Goal: Task Accomplishment & Management: Use online tool/utility

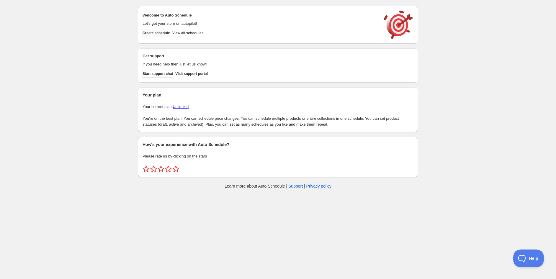
click at [154, 35] on span "Create schedule" at bounding box center [156, 33] width 27 height 5
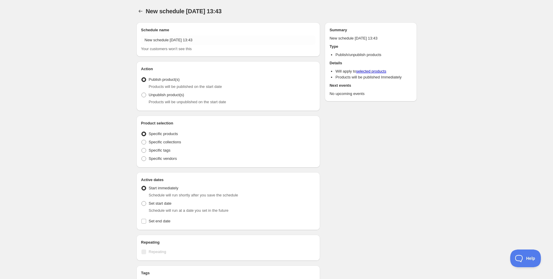
radio input "true"
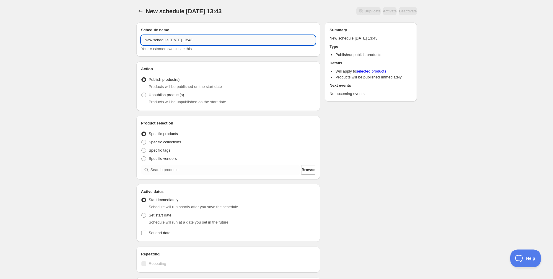
click at [164, 42] on input "New schedule [DATE] 13:43" at bounding box center [228, 39] width 175 height 9
paste input "Four Pillars Collection 16pc (BB [DATE])"
type input "Four Pillars Collection 16pc (BB [DATE])"
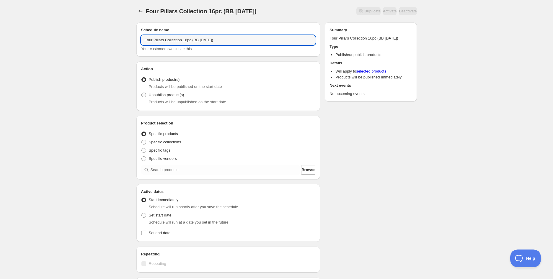
click at [169, 97] on span "Unpublish product(s)" at bounding box center [166, 95] width 35 height 4
click at [142, 93] on input "Unpublish product(s)" at bounding box center [141, 93] width 0 height 0
radio input "true"
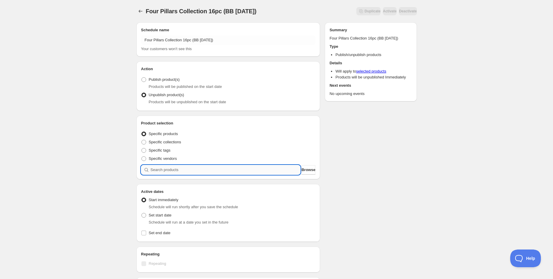
click at [169, 168] on input "search" at bounding box center [226, 169] width 150 height 9
paste input "Four Pillars Collection 16pc (BB [DATE])"
type input "Four Pillars Collection 16pc (BB [DATE])"
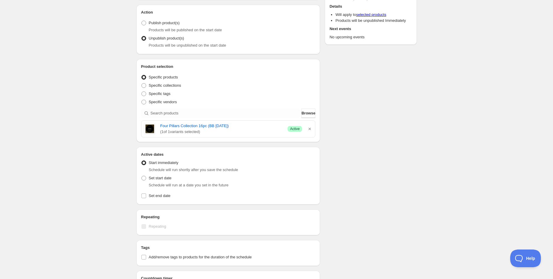
scroll to position [66, 0]
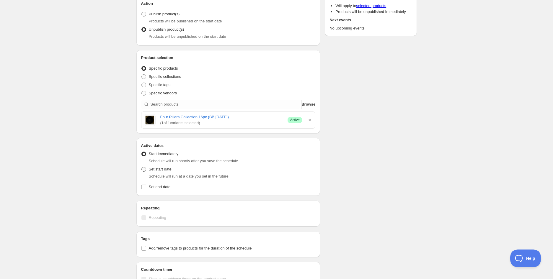
click at [160, 171] on span "Set start date" at bounding box center [160, 169] width 23 height 4
click at [142, 167] on input "Set start date" at bounding box center [141, 167] width 0 height 0
radio input "true"
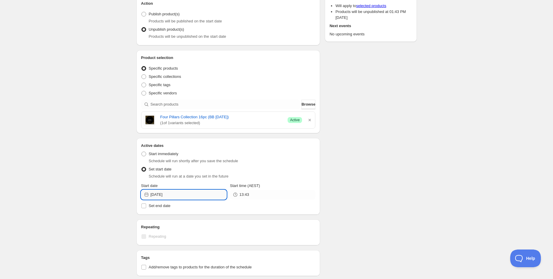
click at [191, 193] on input "[DATE]" at bounding box center [189, 194] width 76 height 9
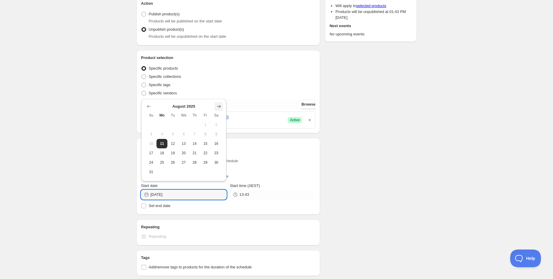
click at [220, 108] on icon "Show next month, September 2025" at bounding box center [219, 107] width 6 height 6
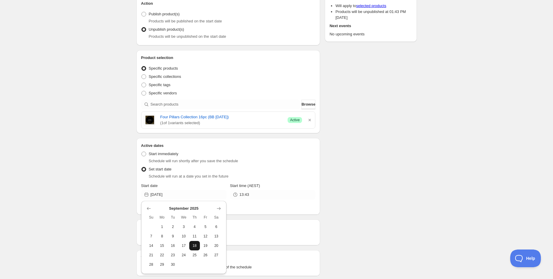
click at [199, 246] on button "18" at bounding box center [194, 245] width 11 height 9
type input "[DATE]"
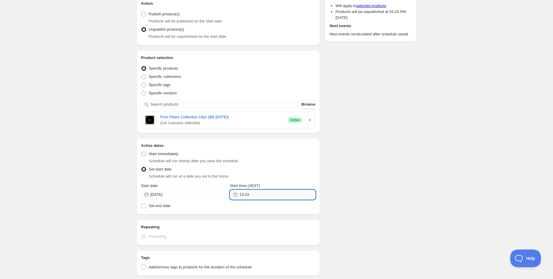
click at [253, 193] on input "13:43" at bounding box center [278, 194] width 76 height 9
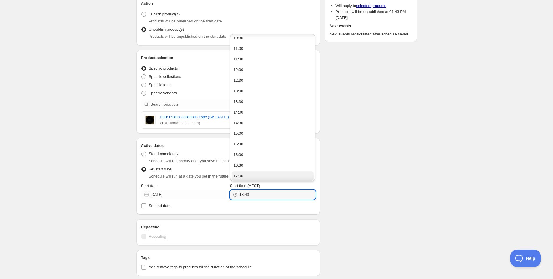
scroll to position [229, 0]
click at [242, 107] on div "14:00" at bounding box center [239, 109] width 10 height 6
type input "14:00"
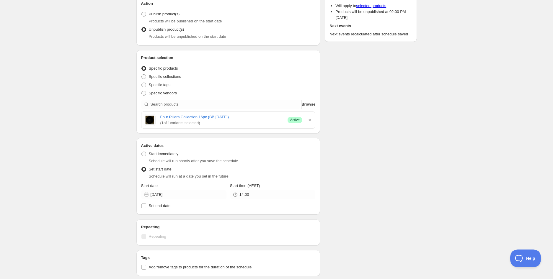
click at [357, 149] on div "Schedule name Four Pillars Collection 16pc (BB [DATE]) Your customers won't see…" at bounding box center [274, 181] width 285 height 458
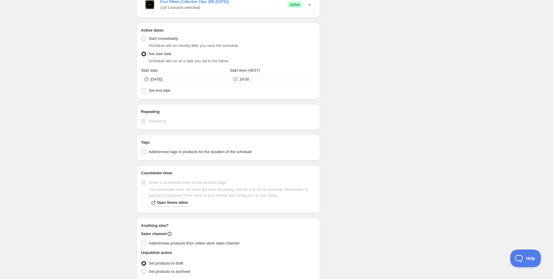
scroll to position [197, 0]
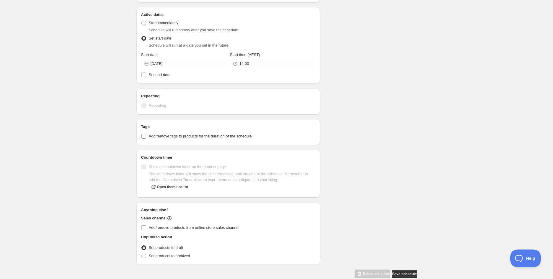
click at [202, 136] on span "Add/remove tags to products for the duration of the schedule" at bounding box center [200, 136] width 103 height 4
click at [146, 136] on input "Add/remove tags to products for the duration of the schedule" at bounding box center [143, 136] width 5 height 5
checkbox input "true"
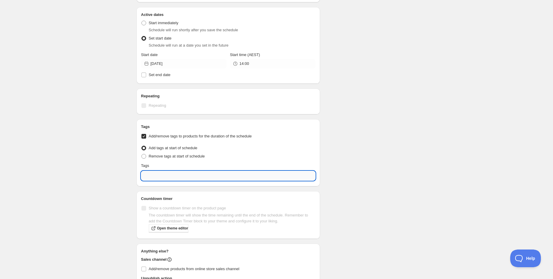
click at [173, 176] on input "text" at bounding box center [228, 175] width 175 height 9
click at [163, 204] on div "EXP Draft" at bounding box center [228, 203] width 165 height 8
type input "EXP Draft"
checkbox input "true"
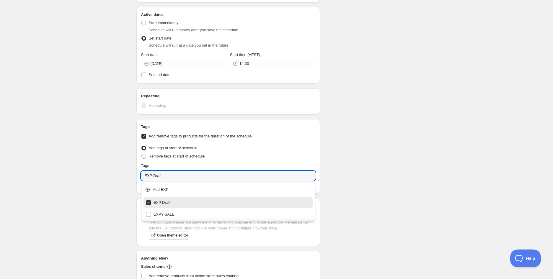
type input "EXP Draft"
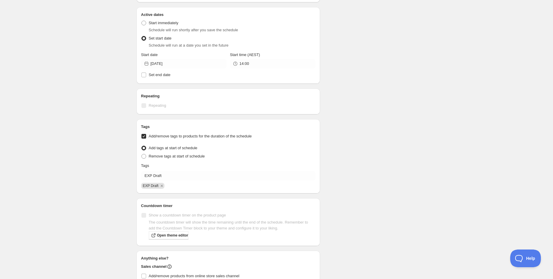
click at [381, 87] on div "Schedule name Four Pillars Collection 16pc (BB [DATE]) Your customers won't see…" at bounding box center [274, 74] width 285 height 506
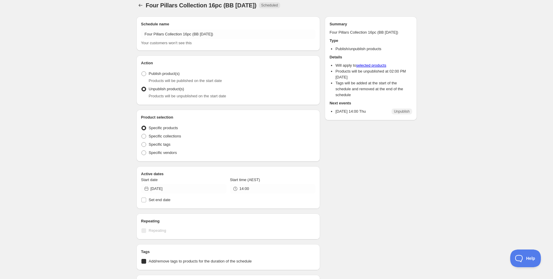
radio input "true"
checkbox input "true"
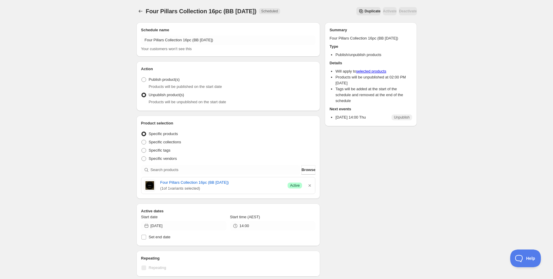
click at [82, 72] on div "Four Pillars Collection 16pc (BB [DATE]). This page is ready Four Pillars Colle…" at bounding box center [276, 250] width 553 height 501
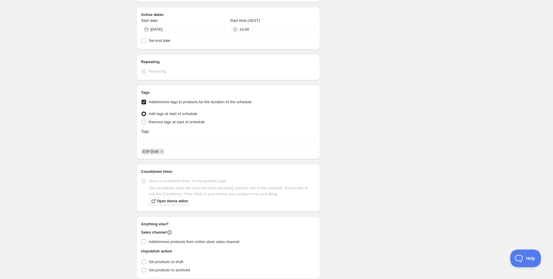
scroll to position [221, 0]
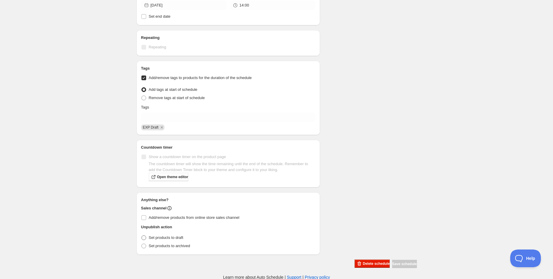
click at [157, 237] on span "Set products to draft" at bounding box center [166, 238] width 35 height 4
click at [142, 236] on input "Set products to draft" at bounding box center [141, 236] width 0 height 0
radio input "true"
click at [84, 45] on div "Four Pillars Collection 16pc (BB [DATE]). This page is ready Four Pillars Colle…" at bounding box center [276, 29] width 553 height 501
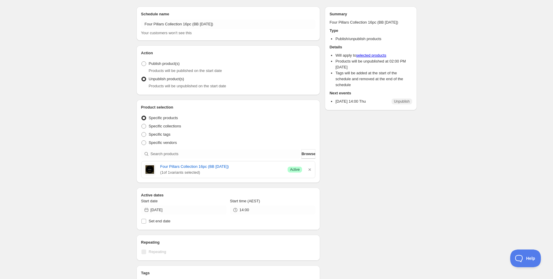
scroll to position [0, 0]
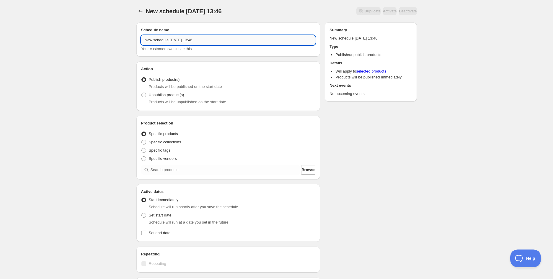
click at [185, 40] on input "New schedule [DATE] 13:46" at bounding box center [228, 39] width 175 height 9
paste input "Cider Vinegar & Sea Salt 40g - (BB [DATE])"
type input "Cider Vinegar & Sea Salt 40g - (BB [DATE])"
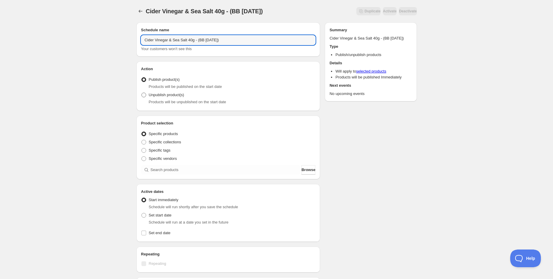
click at [164, 95] on span "Unpublish product(s)" at bounding box center [166, 95] width 35 height 4
click at [142, 93] on input "Unpublish product(s)" at bounding box center [141, 93] width 0 height 0
radio input "true"
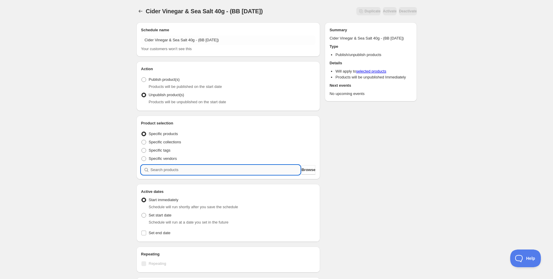
click at [178, 169] on input "search" at bounding box center [226, 169] width 150 height 9
paste input "search"
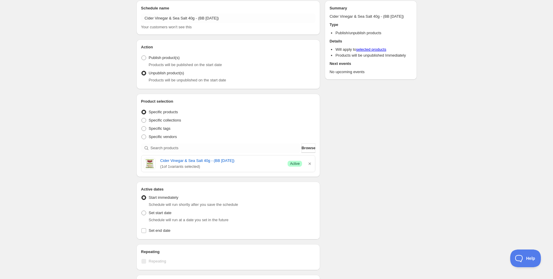
scroll to position [98, 0]
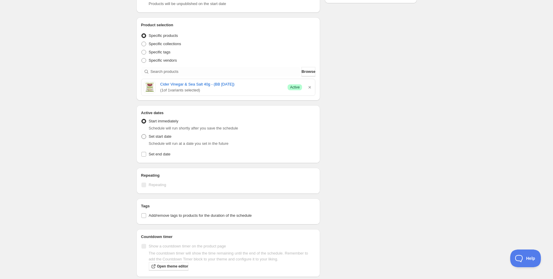
click at [154, 139] on span "Set start date" at bounding box center [160, 136] width 23 height 4
click at [142, 135] on input "Set start date" at bounding box center [141, 134] width 0 height 0
radio input "true"
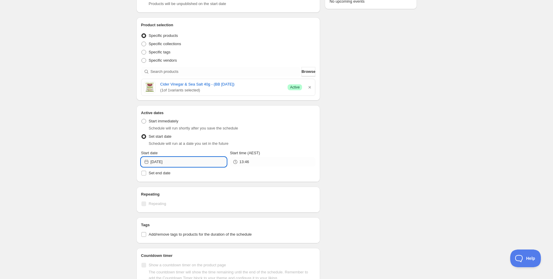
click at [180, 161] on input "[DATE]" at bounding box center [189, 161] width 76 height 9
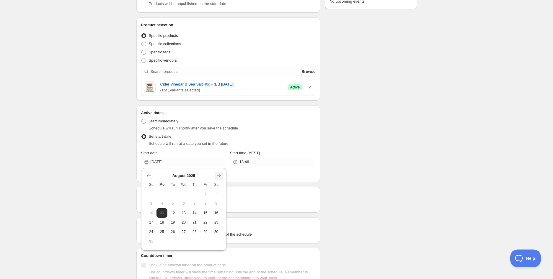
click at [218, 174] on icon "Show next month, September 2025" at bounding box center [219, 176] width 6 height 6
click at [175, 211] on span "16" at bounding box center [173, 213] width 6 height 5
type input "[DATE]"
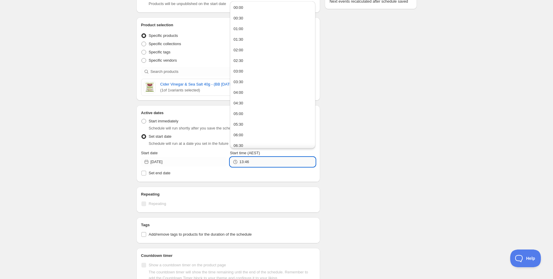
click at [254, 163] on input "13:46" at bounding box center [278, 161] width 76 height 9
click at [240, 75] on div "14:00" at bounding box center [239, 76] width 10 height 6
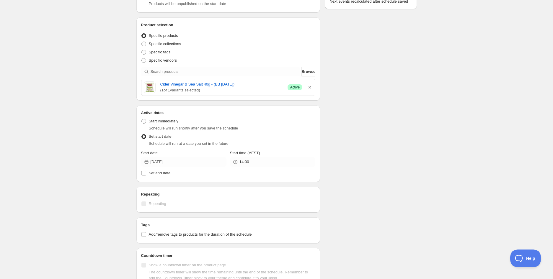
type input "14:00"
click at [375, 98] on div "Schedule name Cider Vinegar & Sea Salt 40g - (BB [DATE]) Your customers won't s…" at bounding box center [274, 148] width 285 height 458
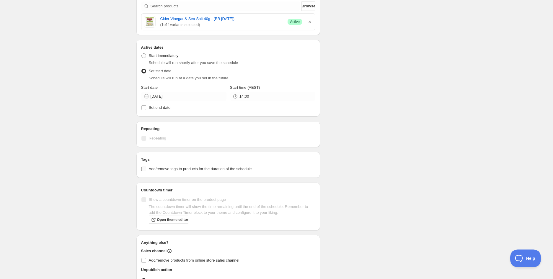
click at [159, 168] on span "Add/remove tags to products for the duration of the schedule" at bounding box center [200, 169] width 103 height 4
click at [146, 168] on input "Add/remove tags to products for the duration of the schedule" at bounding box center [143, 169] width 5 height 5
checkbox input "true"
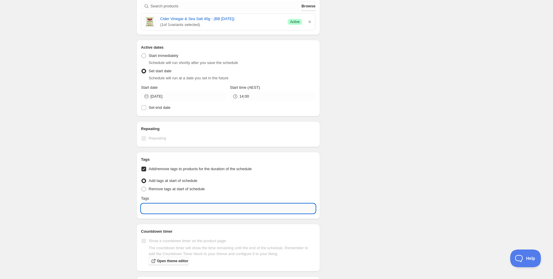
click at [154, 207] on input "text" at bounding box center [228, 208] width 175 height 9
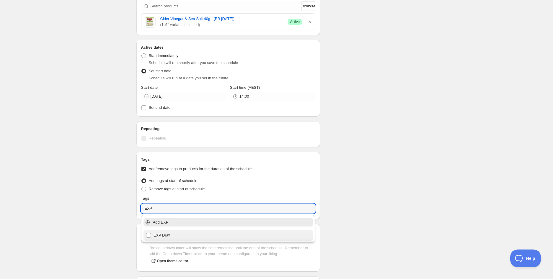
click at [165, 234] on div "EXP Draft" at bounding box center [228, 236] width 165 height 8
type input "EXP Draft"
checkbox input "true"
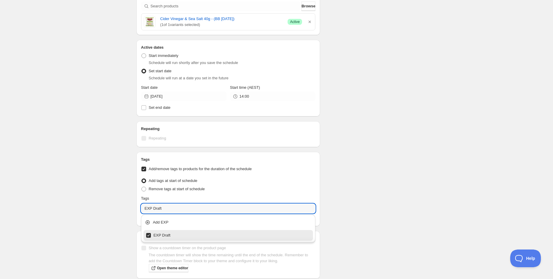
type input "EXP Draft"
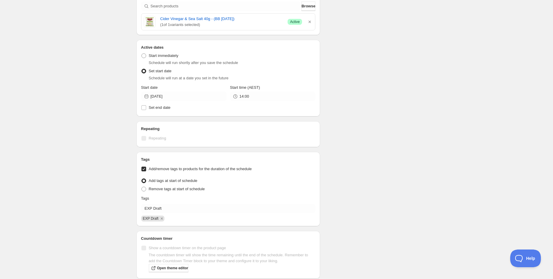
click at [358, 131] on div "Schedule name Cider Vinegar & Sea Salt 40g - (BB [DATE]) Your customers won't s…" at bounding box center [274, 107] width 285 height 506
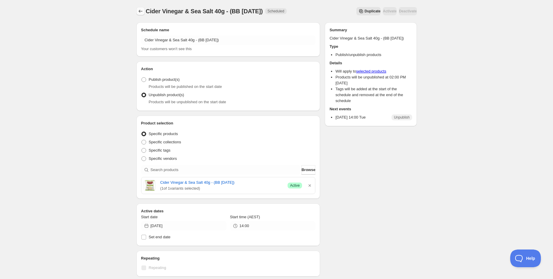
click at [143, 12] on icon "Schedules" at bounding box center [141, 11] width 6 height 6
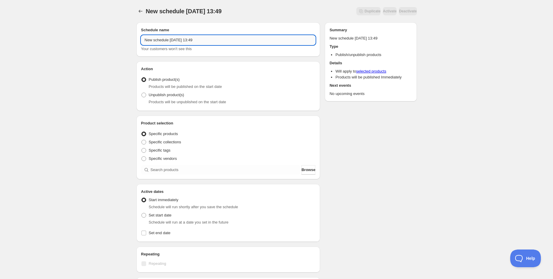
click at [185, 41] on input "New schedule [DATE] 13:49" at bounding box center [228, 39] width 175 height 9
paste input "Nepalese Chicken and Fried Rice 360g (EXP [DATE])"
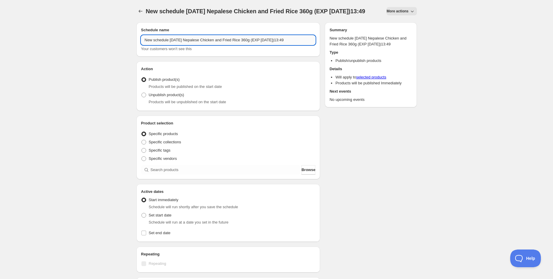
click at [185, 41] on input "New schedule [DATE] Nepalese Chicken and Fried Rice 360g (EXP [DATE])13:49" at bounding box center [228, 39] width 175 height 9
paste input "[PERSON_NAME] Chicken and Fried Rice 360g (EXP [DATE])"
type input "Nepalese Chicken and Fried Rice 360g (EXP [DATE])"
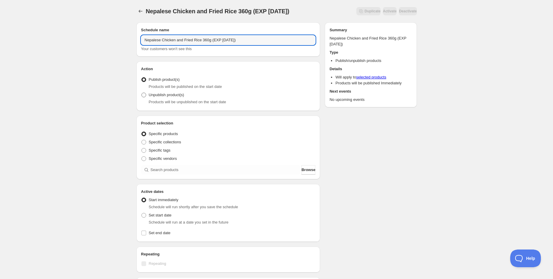
click at [175, 96] on span "Unpublish product(s)" at bounding box center [166, 95] width 35 height 4
click at [142, 93] on input "Unpublish product(s)" at bounding box center [141, 93] width 0 height 0
radio input "true"
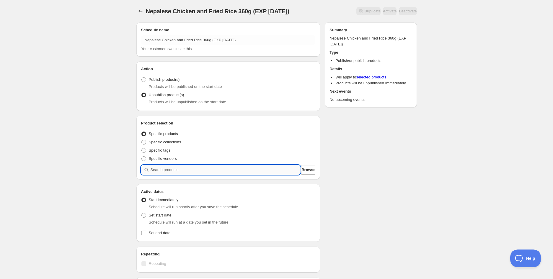
click at [169, 166] on input "search" at bounding box center [226, 169] width 150 height 9
paste input "search"
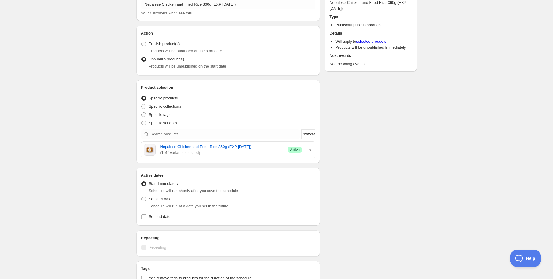
scroll to position [98, 0]
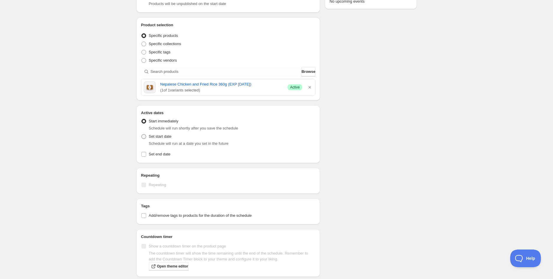
click at [152, 137] on span "Set start date" at bounding box center [160, 136] width 23 height 4
click at [142, 135] on input "Set start date" at bounding box center [141, 134] width 0 height 0
radio input "true"
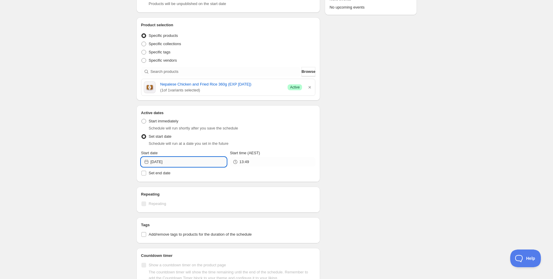
click at [174, 160] on input "[DATE]" at bounding box center [189, 161] width 76 height 9
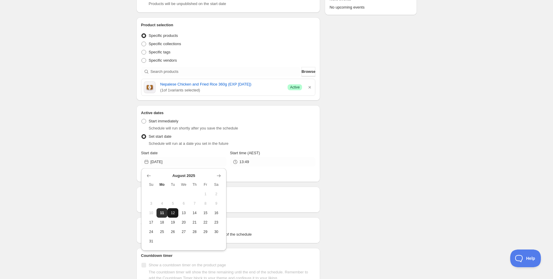
click at [172, 211] on span "12" at bounding box center [173, 213] width 6 height 5
type input "[DATE]"
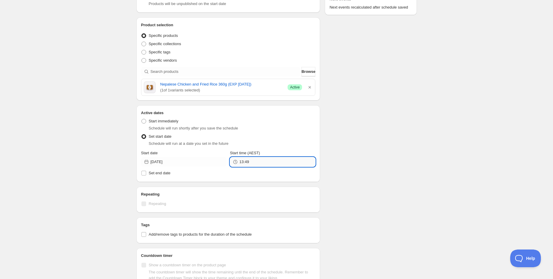
click at [252, 162] on input "13:49" at bounding box center [278, 161] width 76 height 9
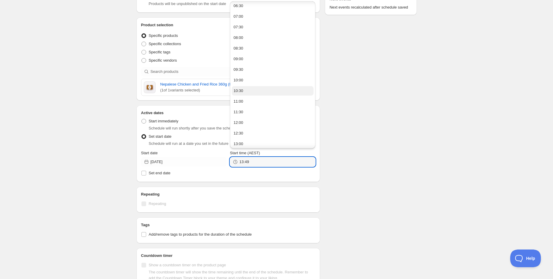
scroll to position [262, 0]
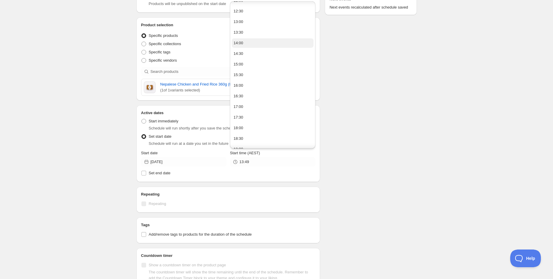
click at [240, 42] on div "14:00" at bounding box center [239, 43] width 10 height 6
type input "14:00"
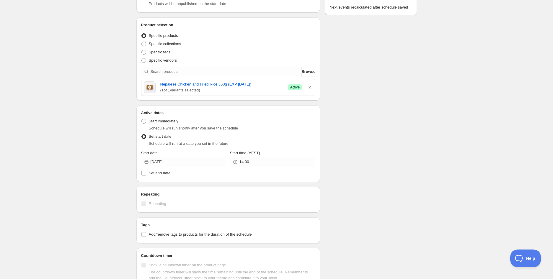
click at [93, 129] on div "Nepalese Chicken and Fried Rice 360g (EXP [DATE]). This page is ready Nepalese …" at bounding box center [276, 145] width 553 height 487
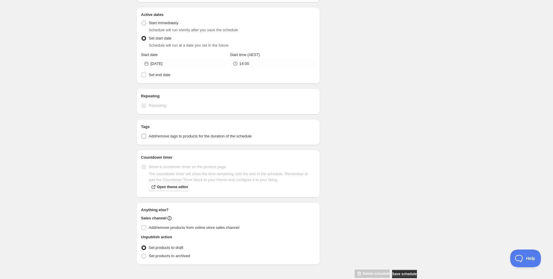
click at [163, 136] on span "Add/remove tags to products for the duration of the schedule" at bounding box center [200, 136] width 103 height 4
click at [146, 136] on input "Add/remove tags to products for the duration of the schedule" at bounding box center [143, 136] width 5 height 5
checkbox input "true"
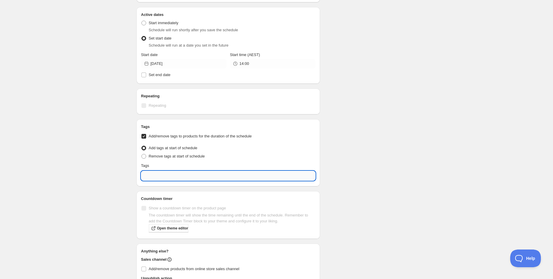
click at [161, 175] on input "text" at bounding box center [228, 175] width 175 height 9
click at [165, 199] on div "EXP Draft" at bounding box center [228, 203] width 165 height 8
type input "EXP Draft"
checkbox input "true"
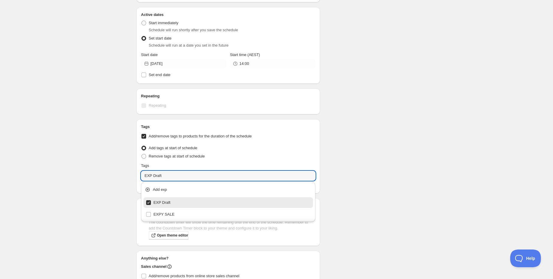
type input "EXP Draft"
click at [377, 152] on div "Schedule name Nepalese Chicken and Fried Rice 360g (EXP [DATE]) Your customers …" at bounding box center [274, 74] width 285 height 506
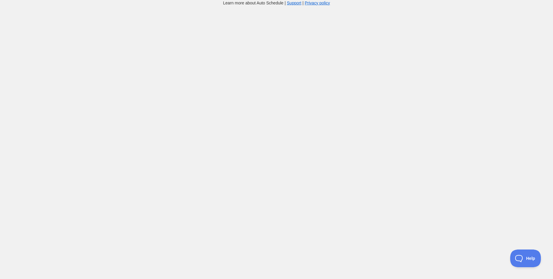
scroll to position [6, 0]
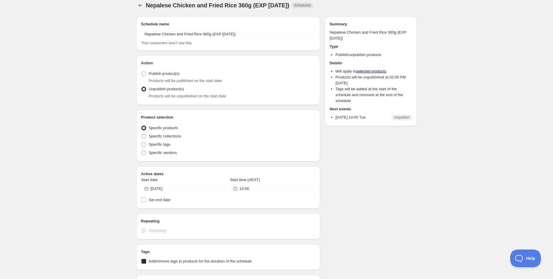
radio input "true"
checkbox input "true"
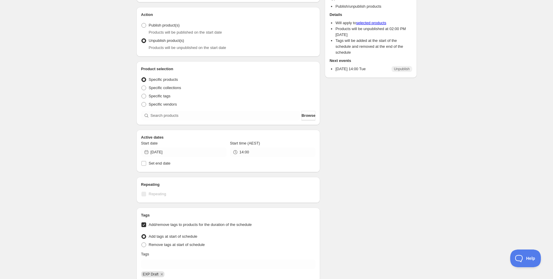
scroll to position [0, 0]
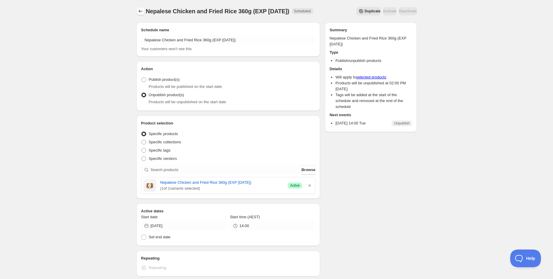
click at [139, 7] on button "Schedules" at bounding box center [140, 11] width 8 height 8
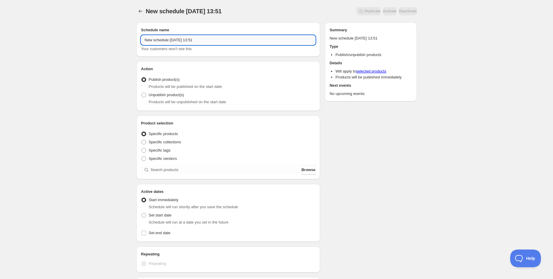
click at [164, 40] on input "New schedule [DATE] 13:51" at bounding box center [228, 39] width 175 height 9
paste input "Thai Green Chicken [PERSON_NAME] For 2 500g - (EXP [DATE])"
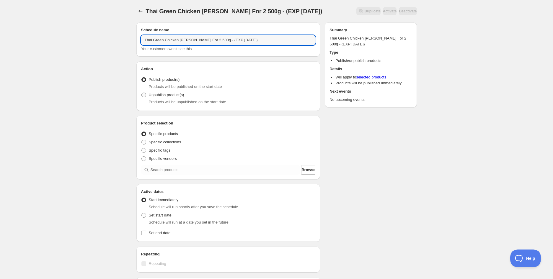
type input "Thai Green Chicken [PERSON_NAME] For 2 500g - (EXP [DATE])"
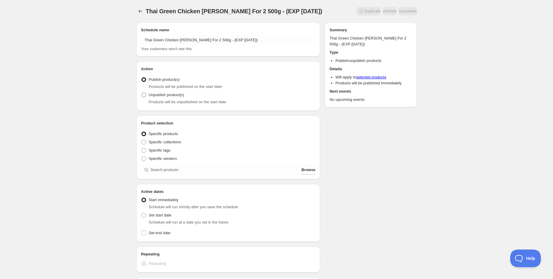
click at [169, 95] on span "Unpublish product(s)" at bounding box center [166, 95] width 35 height 4
click at [142, 93] on input "Unpublish product(s)" at bounding box center [141, 93] width 0 height 0
radio input "true"
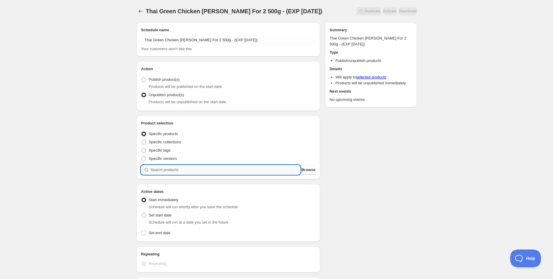
click at [167, 172] on input "search" at bounding box center [226, 169] width 150 height 9
paste input "search"
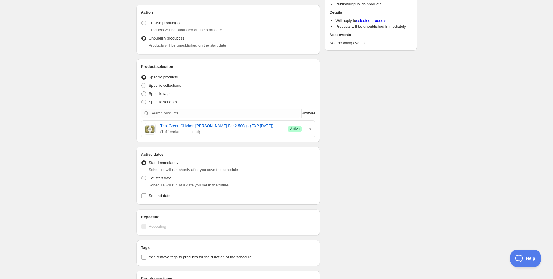
scroll to position [98, 0]
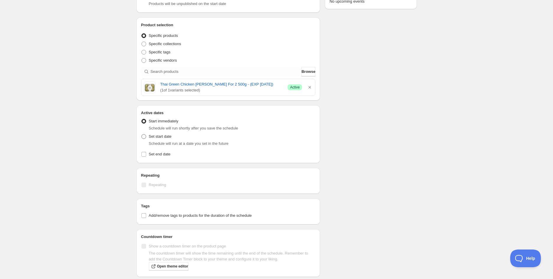
click at [159, 135] on span "Set start date" at bounding box center [160, 136] width 23 height 4
click at [142, 135] on input "Set start date" at bounding box center [141, 134] width 0 height 0
radio input "true"
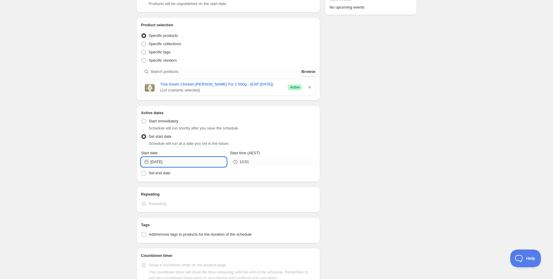
click at [178, 162] on input "[DATE]" at bounding box center [189, 161] width 76 height 9
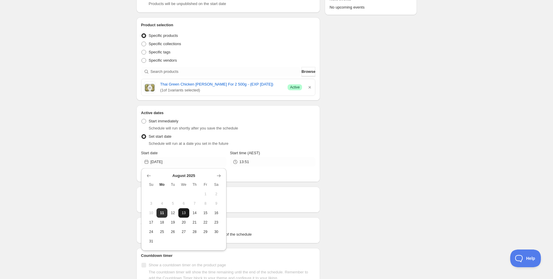
click at [185, 214] on span "13" at bounding box center [184, 213] width 6 height 5
type input "[DATE]"
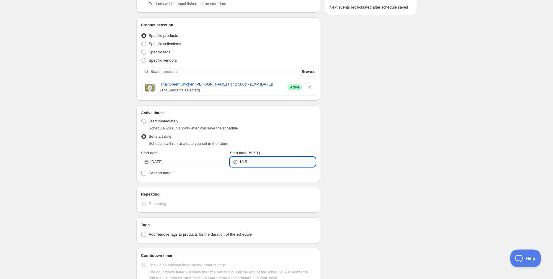
click at [253, 163] on input "13:51" at bounding box center [278, 161] width 76 height 9
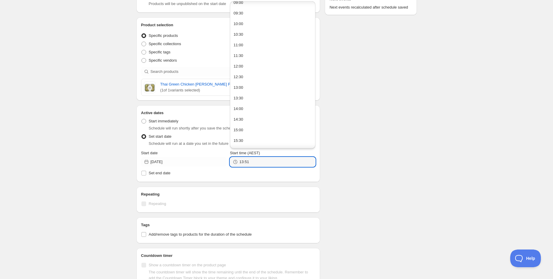
scroll to position [197, 0]
click at [249, 106] on button "14:00" at bounding box center [273, 108] width 82 height 9
type input "14:00"
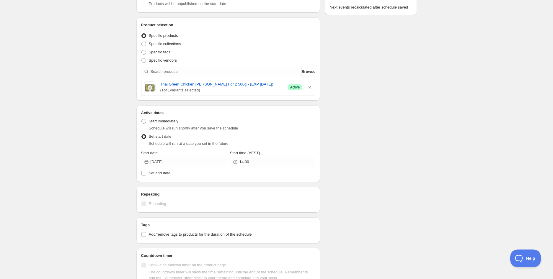
click at [426, 126] on div "Thai Green Chicken [PERSON_NAME] For 2 500g - (EXP [DATE]). This page is ready …" at bounding box center [276, 145] width 553 height 487
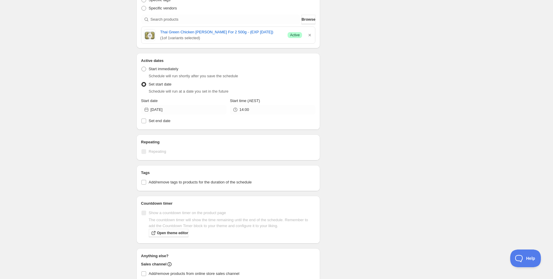
scroll to position [164, 0]
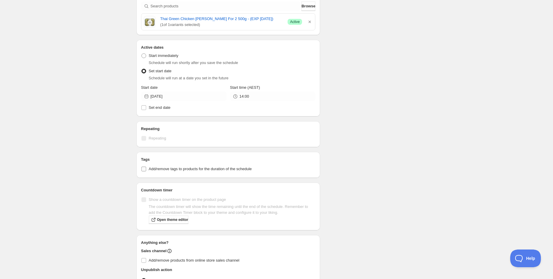
click at [163, 167] on span "Add/remove tags to products for the duration of the schedule" at bounding box center [200, 169] width 103 height 4
click at [146, 167] on input "Add/remove tags to products for the duration of the schedule" at bounding box center [143, 169] width 5 height 5
checkbox input "true"
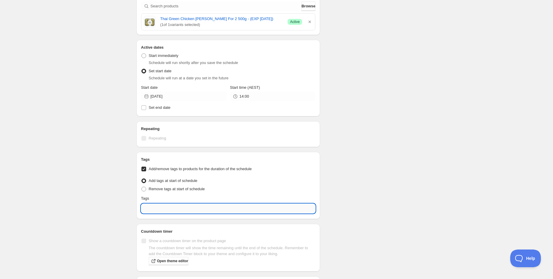
click at [177, 210] on input "text" at bounding box center [228, 208] width 175 height 9
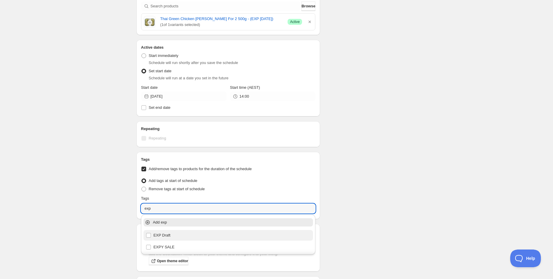
click at [170, 233] on div "EXP Draft" at bounding box center [228, 236] width 165 height 8
type input "EXP Draft"
checkbox input "true"
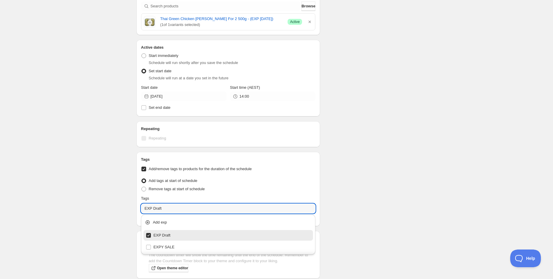
type input "EXP Draft"
click at [356, 149] on div "Schedule name Thai Green Chicken [PERSON_NAME] For 2 500g - (EXP [DATE]) Your c…" at bounding box center [274, 107] width 285 height 506
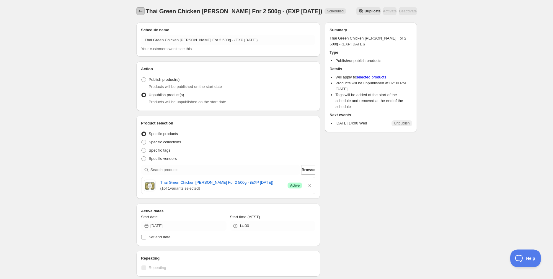
click at [142, 12] on icon "Schedules" at bounding box center [141, 11] width 6 height 6
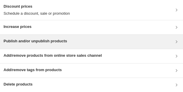
click at [19, 41] on h3 "Publish and/or unpublish products" at bounding box center [35, 41] width 63 height 6
click at [18, 48] on div "Publish and/or unpublish products" at bounding box center [91, 42] width 183 height 14
click at [30, 41] on h3 "Publish and/or unpublish products" at bounding box center [35, 41] width 63 height 6
click at [61, 44] on h3 "Publish and/or unpublish products" at bounding box center [35, 41] width 63 height 6
